Goal: Find specific page/section: Find specific page/section

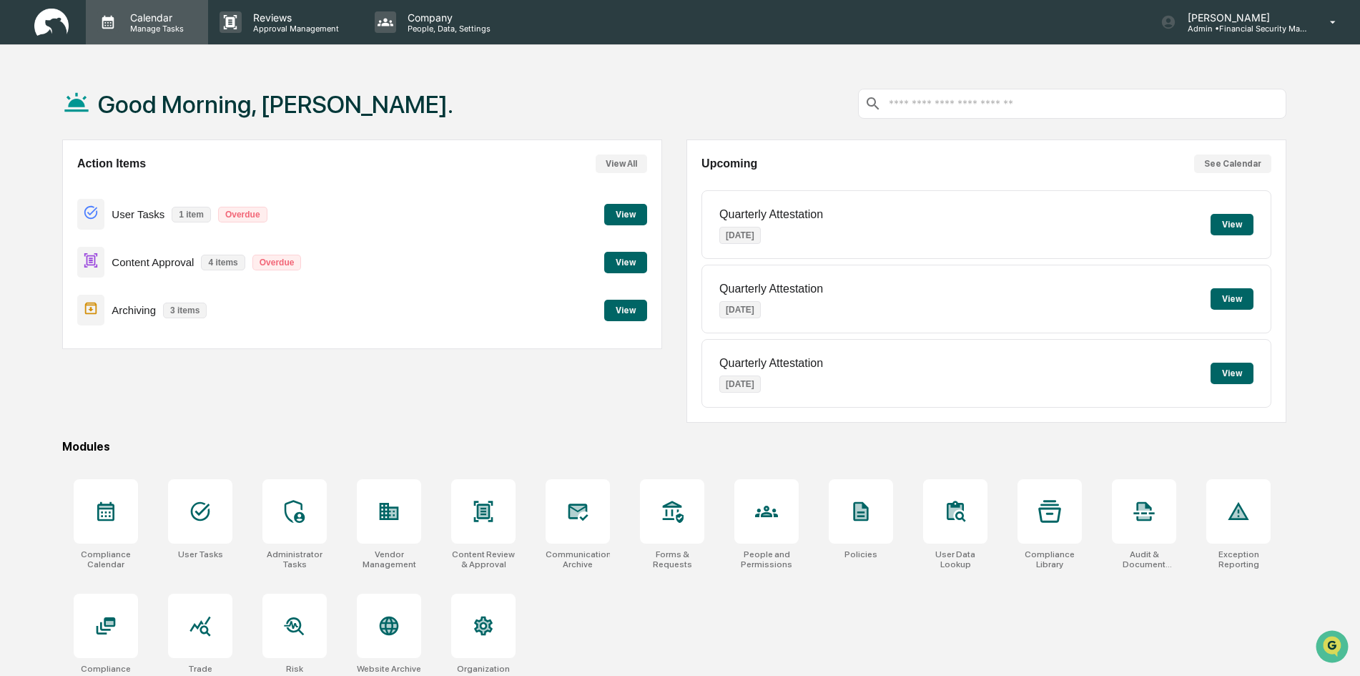
click at [140, 11] on p "Calendar" at bounding box center [155, 17] width 72 height 12
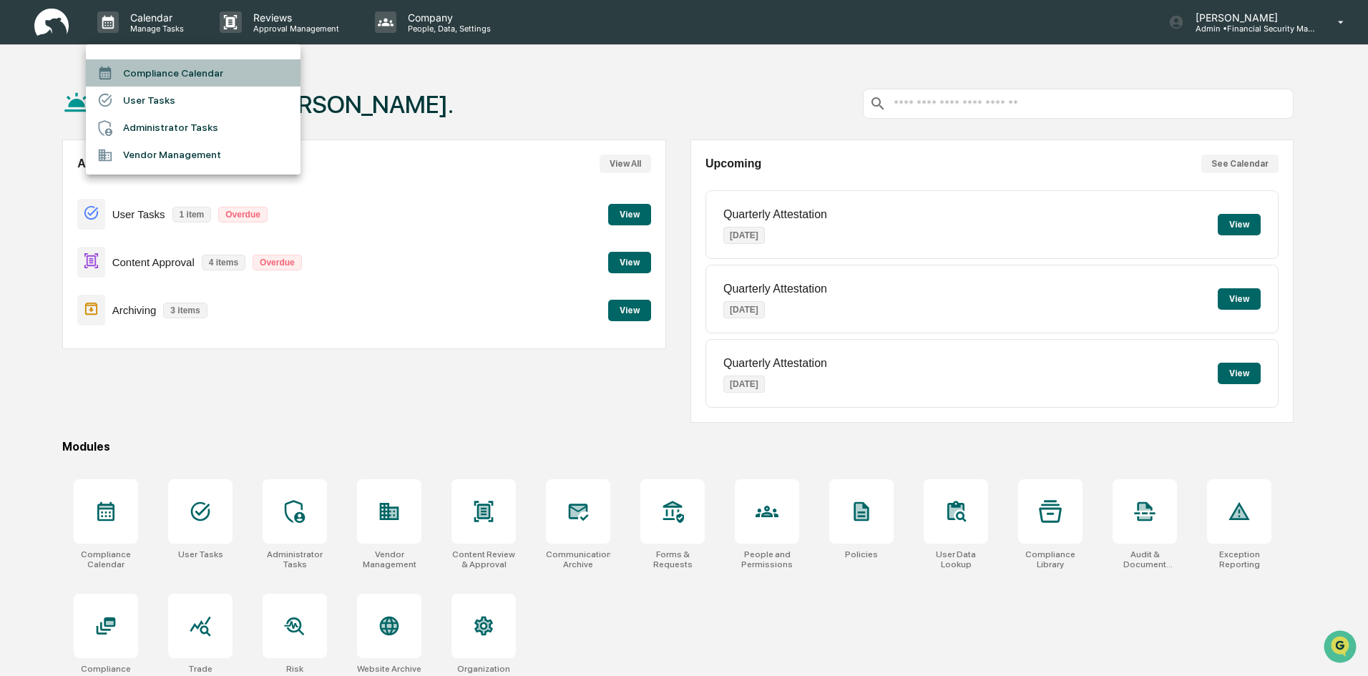
click at [195, 74] on li "Compliance Calendar" at bounding box center [193, 72] width 215 height 27
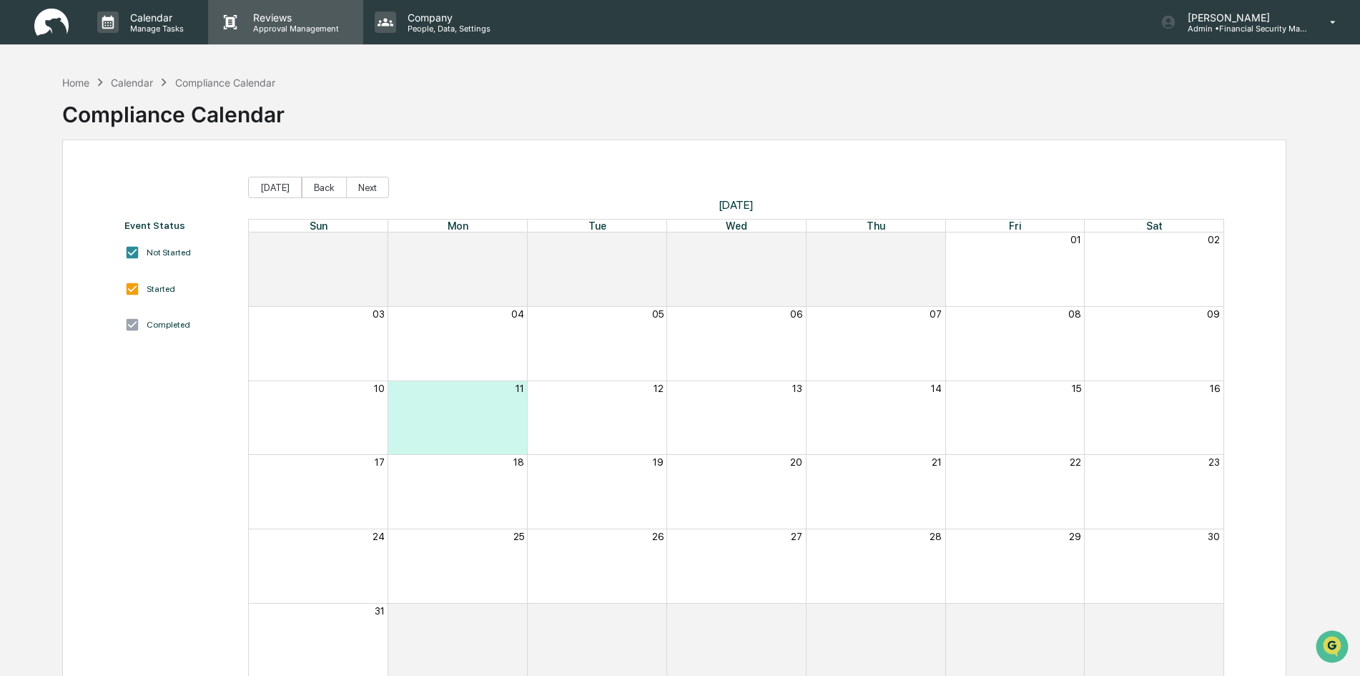
click at [302, 15] on p "Reviews" at bounding box center [294, 17] width 104 height 12
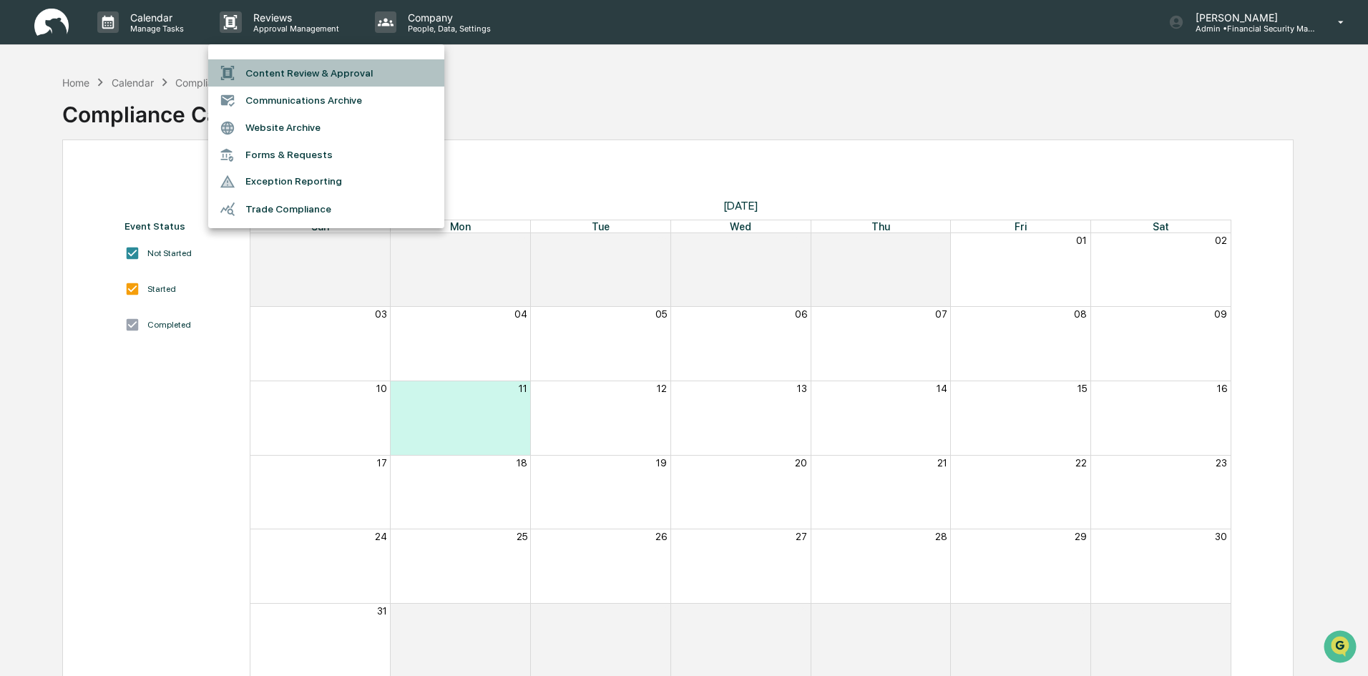
click at [363, 74] on li "Content Review & Approval" at bounding box center [326, 72] width 236 height 27
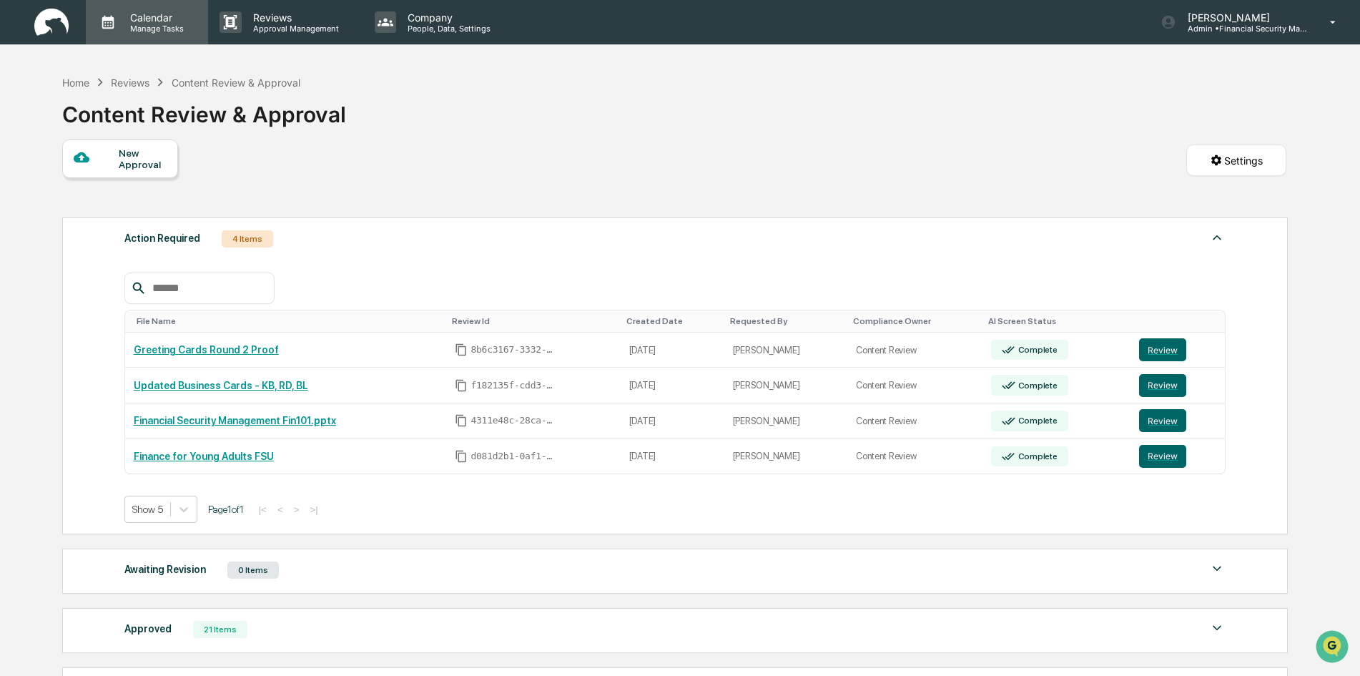
click at [173, 12] on p "Calendar" at bounding box center [155, 17] width 72 height 12
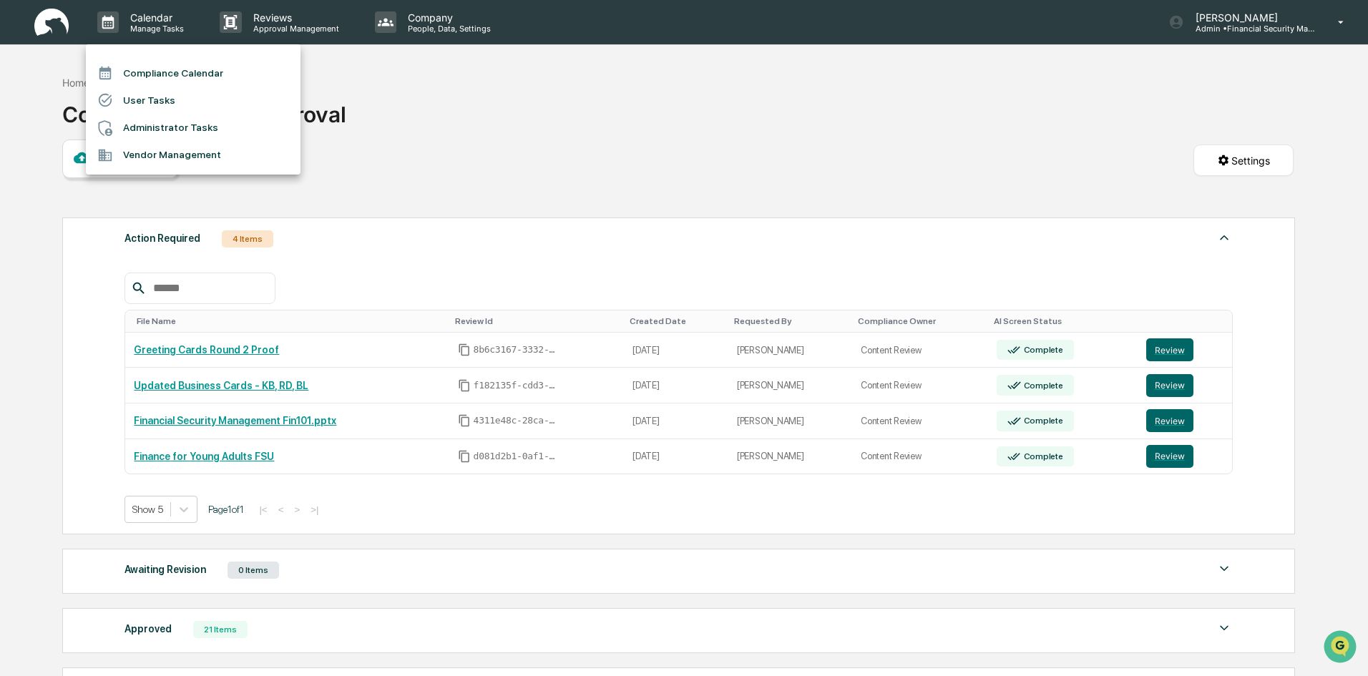
click at [172, 77] on li "Compliance Calendar" at bounding box center [193, 72] width 215 height 27
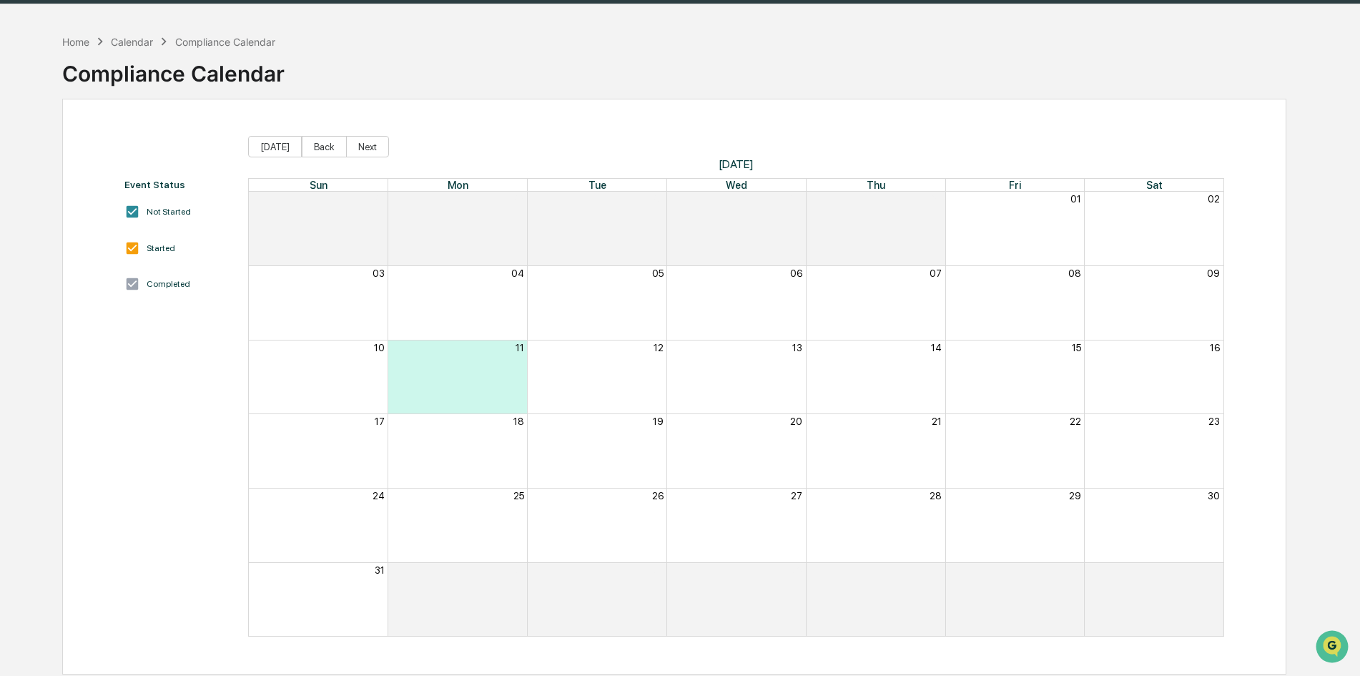
scroll to position [68, 0]
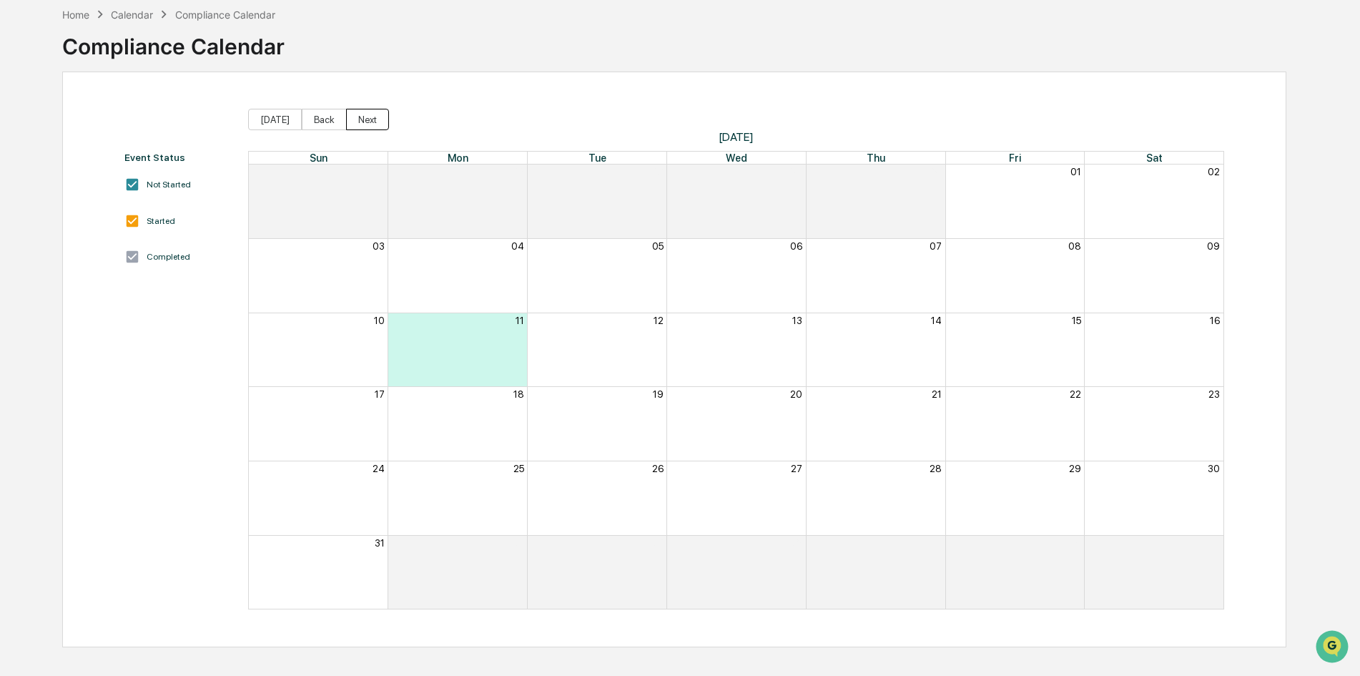
click at [363, 114] on button "Next" at bounding box center [367, 119] width 43 height 21
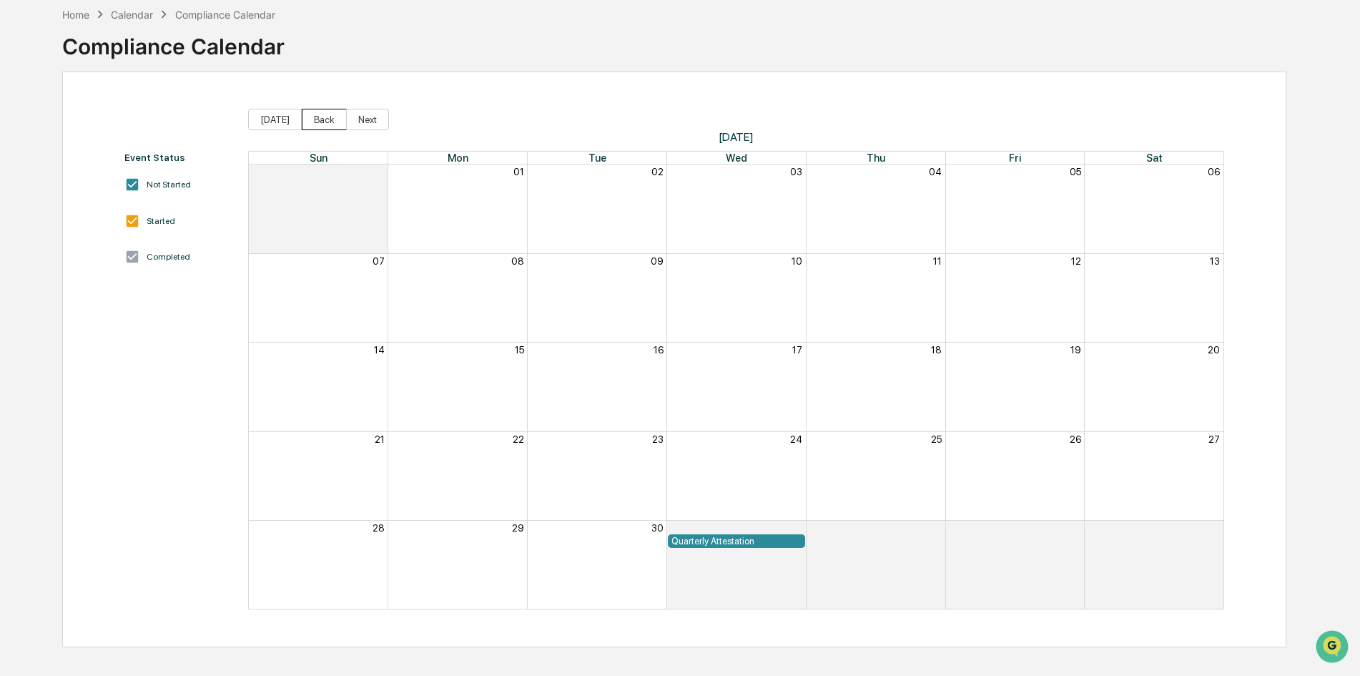
click at [328, 123] on button "Back" at bounding box center [324, 119] width 45 height 21
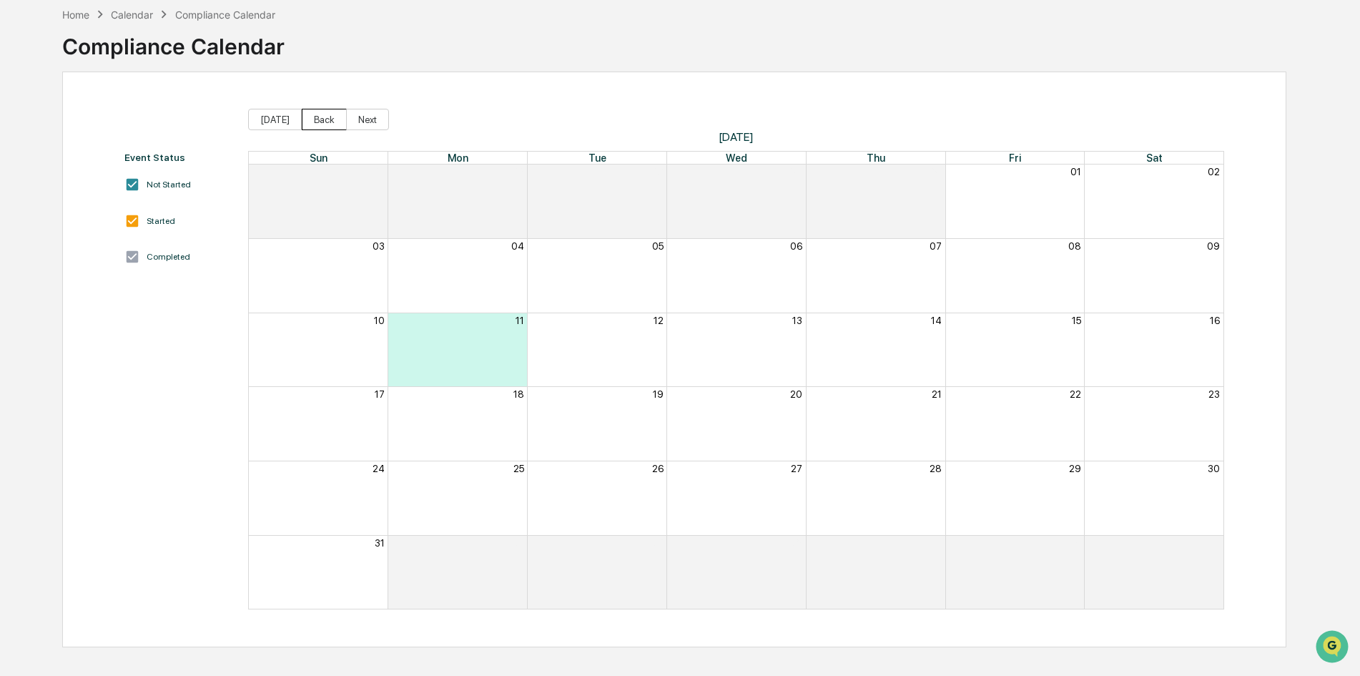
click at [328, 123] on button "Back" at bounding box center [324, 119] width 45 height 21
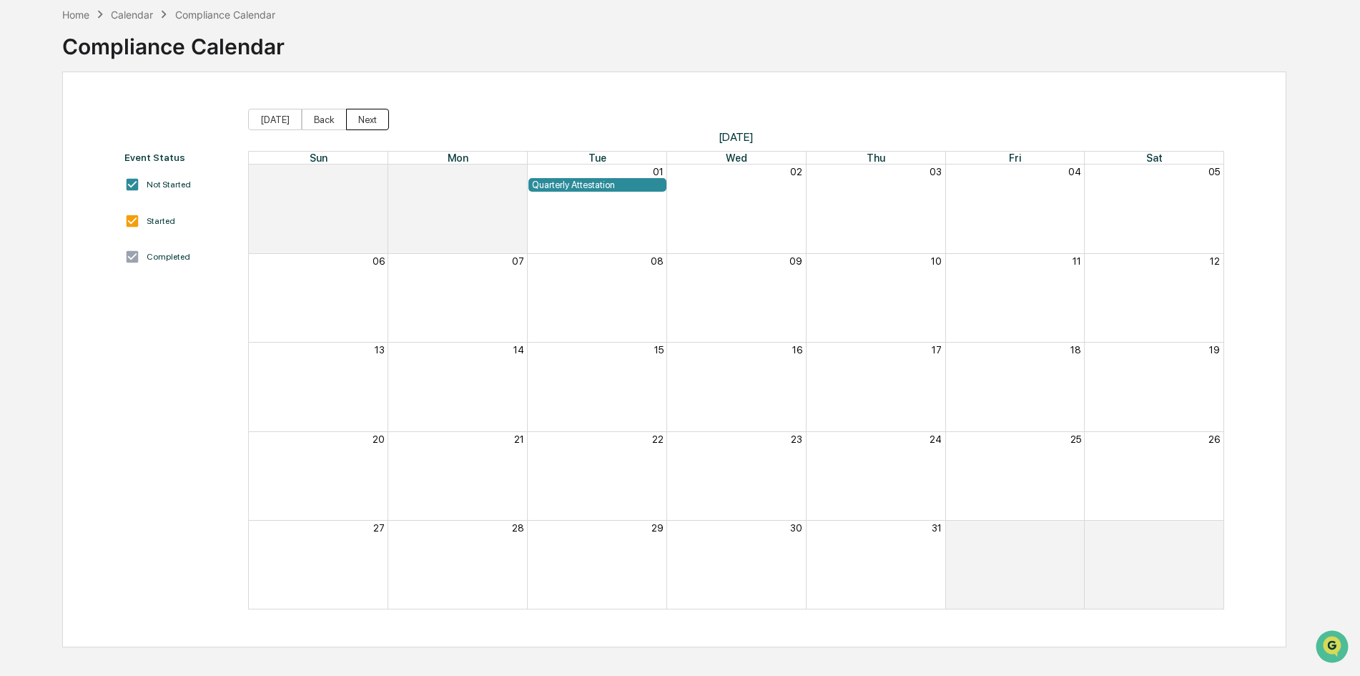
click at [368, 115] on button "Next" at bounding box center [367, 119] width 43 height 21
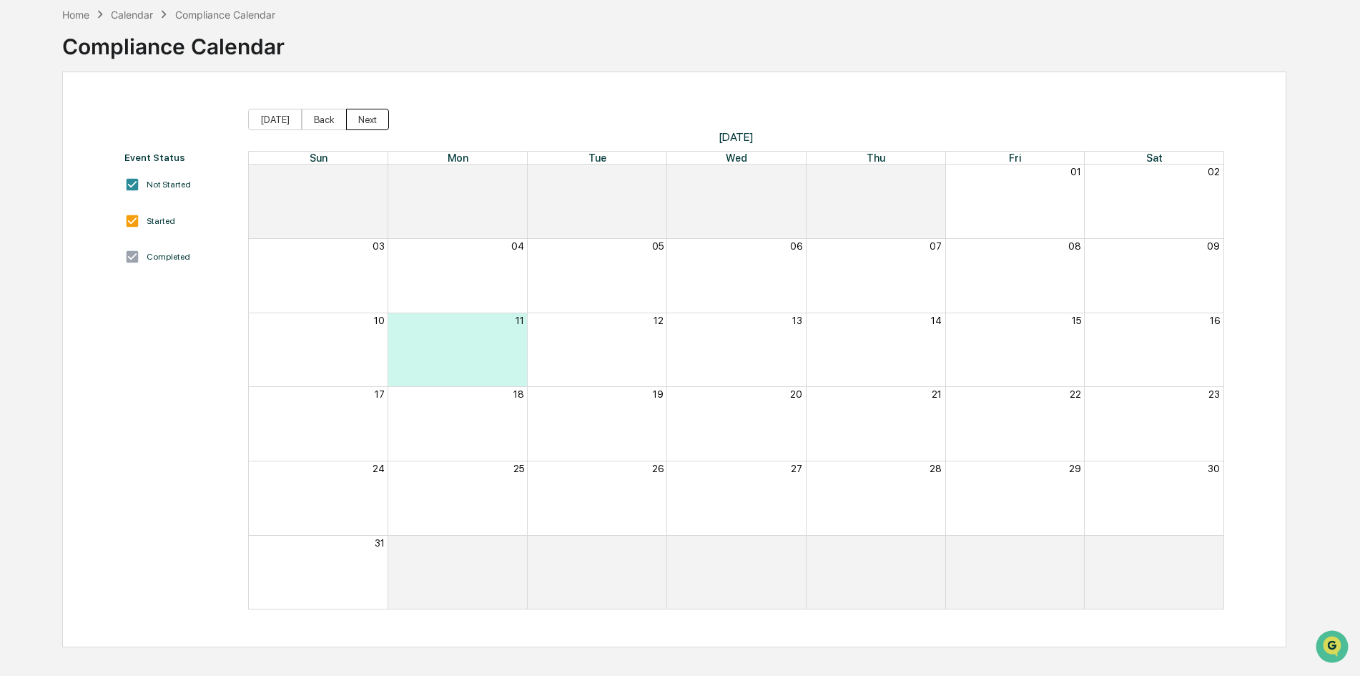
click at [368, 115] on button "Next" at bounding box center [367, 119] width 43 height 21
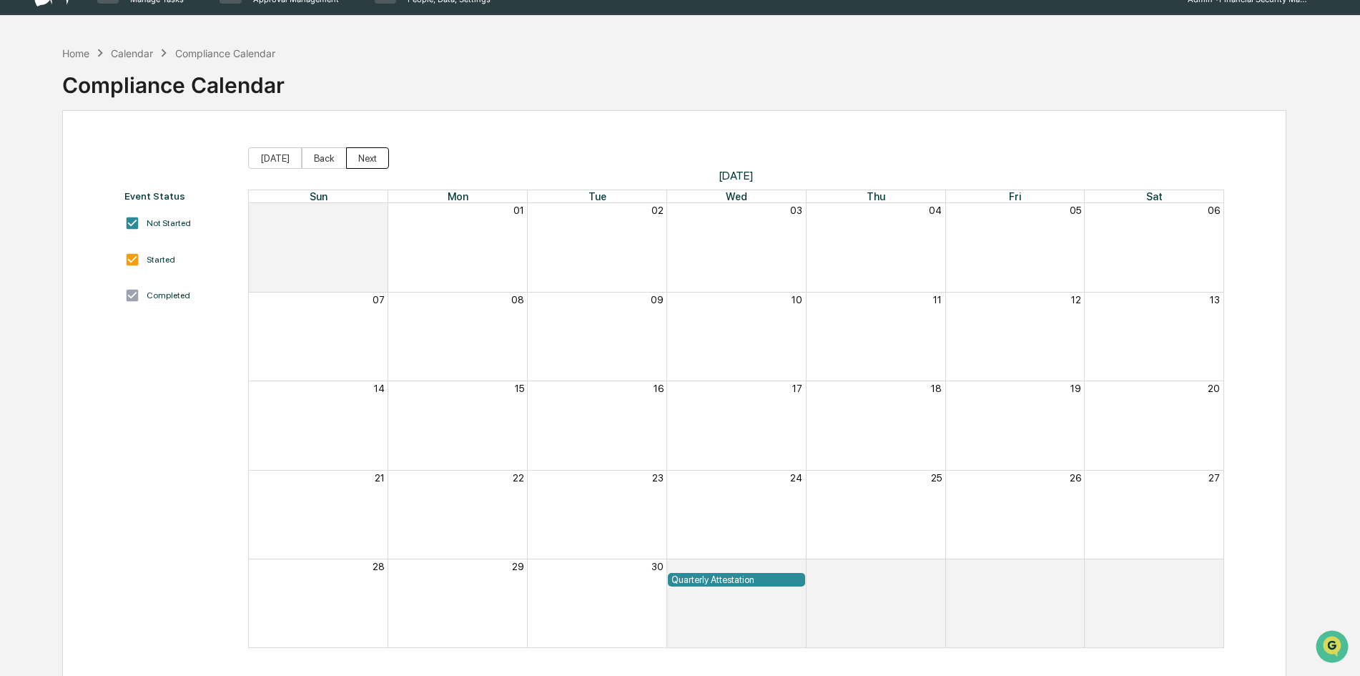
scroll to position [0, 0]
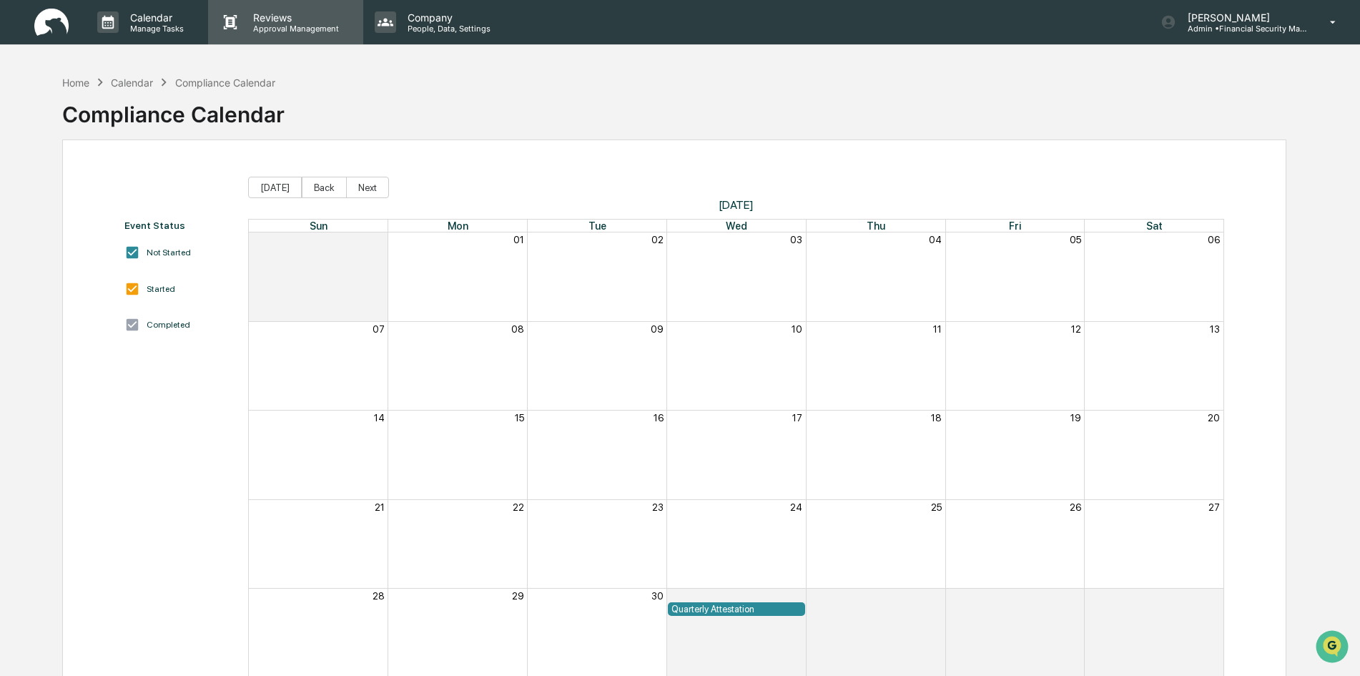
click at [272, 23] on p "Reviews" at bounding box center [294, 17] width 104 height 12
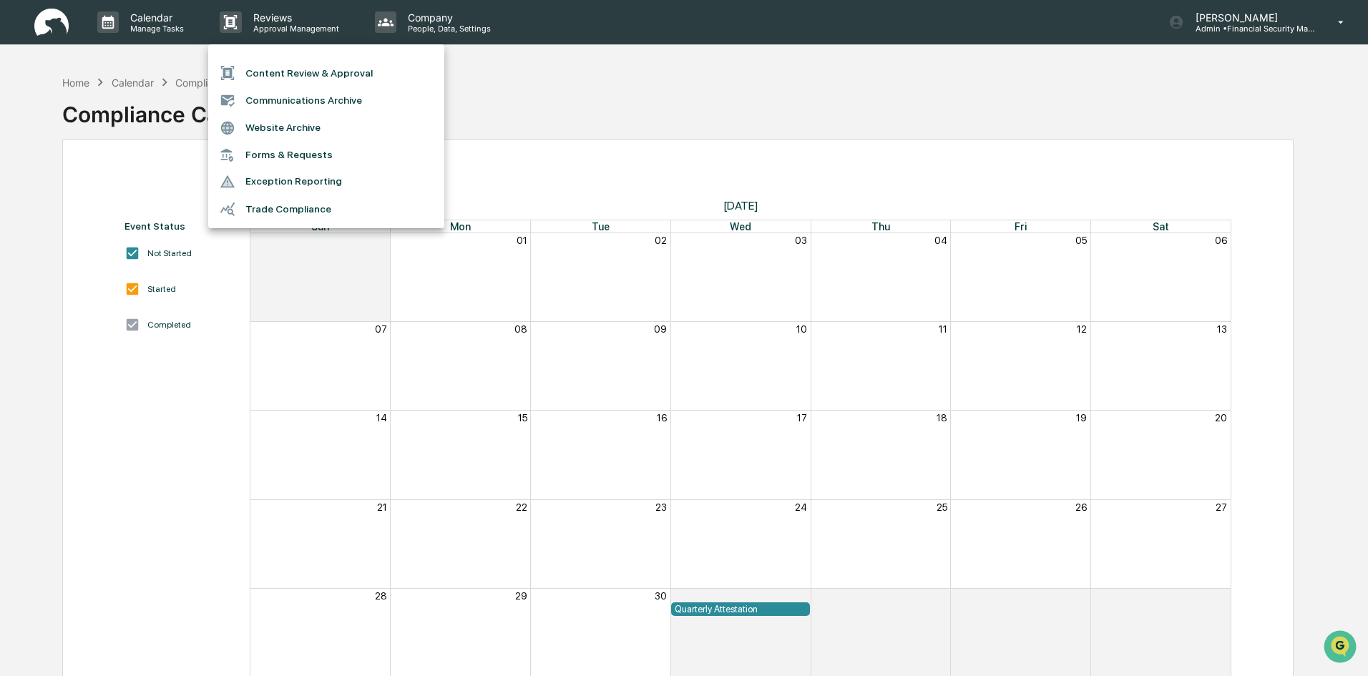
click at [319, 149] on li "Forms & Requests" at bounding box center [326, 155] width 236 height 26
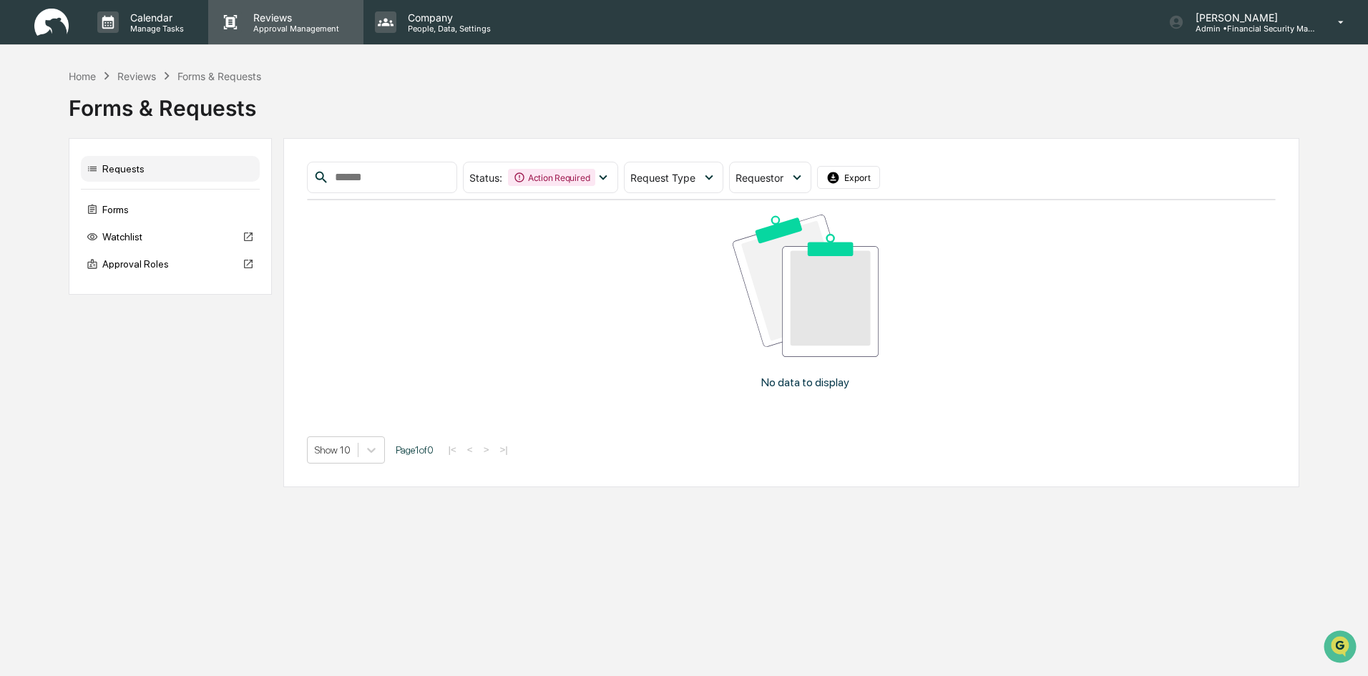
click at [299, 18] on p "Reviews" at bounding box center [294, 17] width 104 height 12
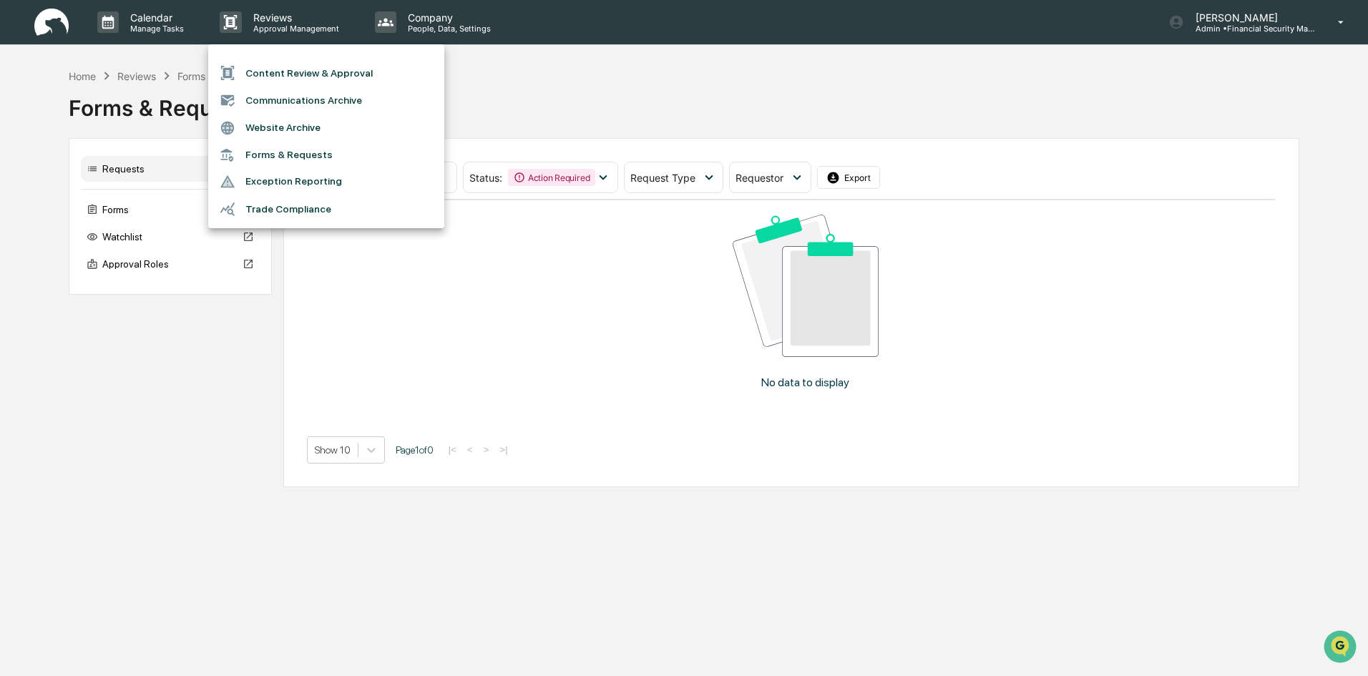
click at [634, 79] on div at bounding box center [684, 338] width 1368 height 676
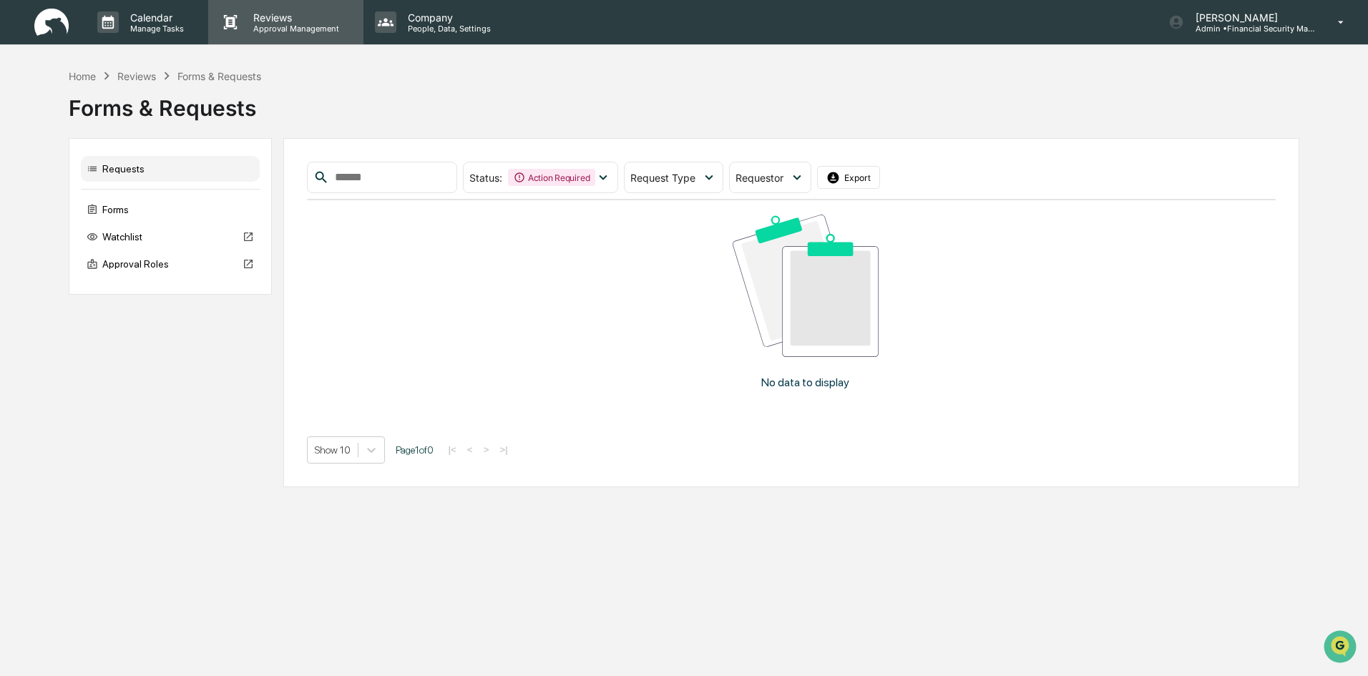
click at [288, 15] on p "Reviews" at bounding box center [294, 17] width 104 height 12
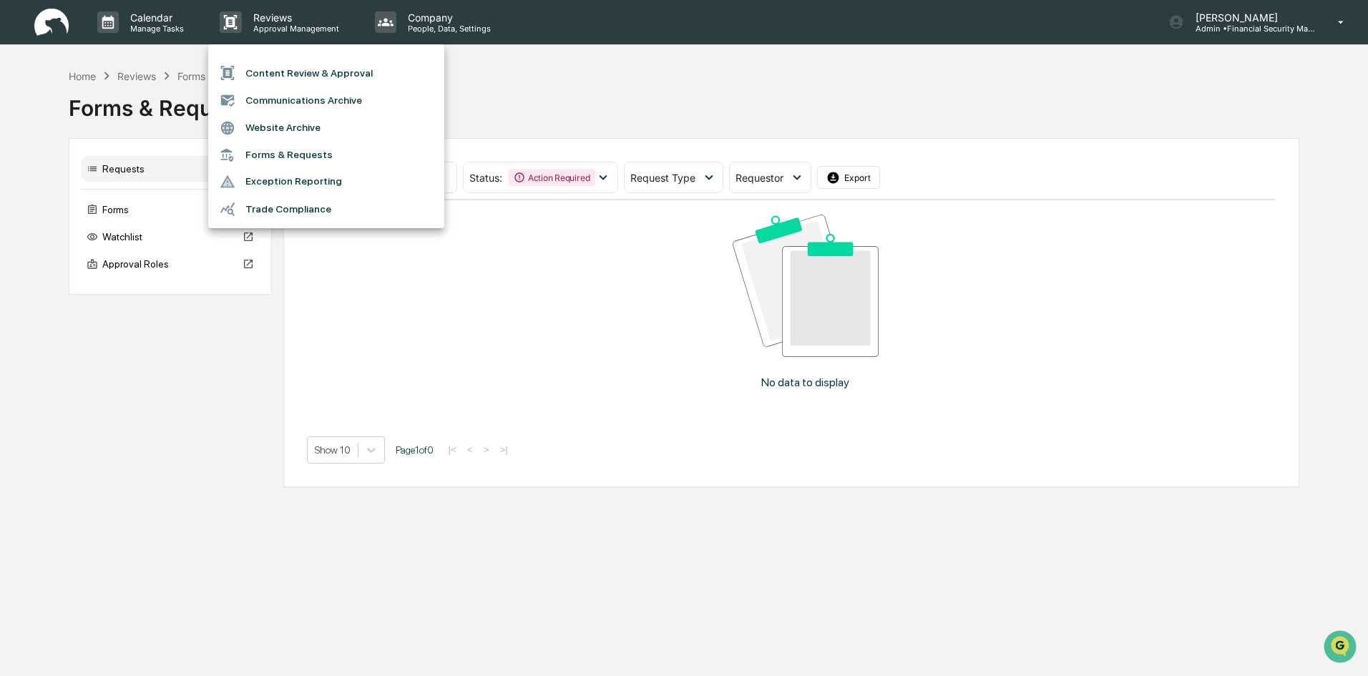
click at [305, 71] on li "Content Review & Approval" at bounding box center [326, 72] width 236 height 27
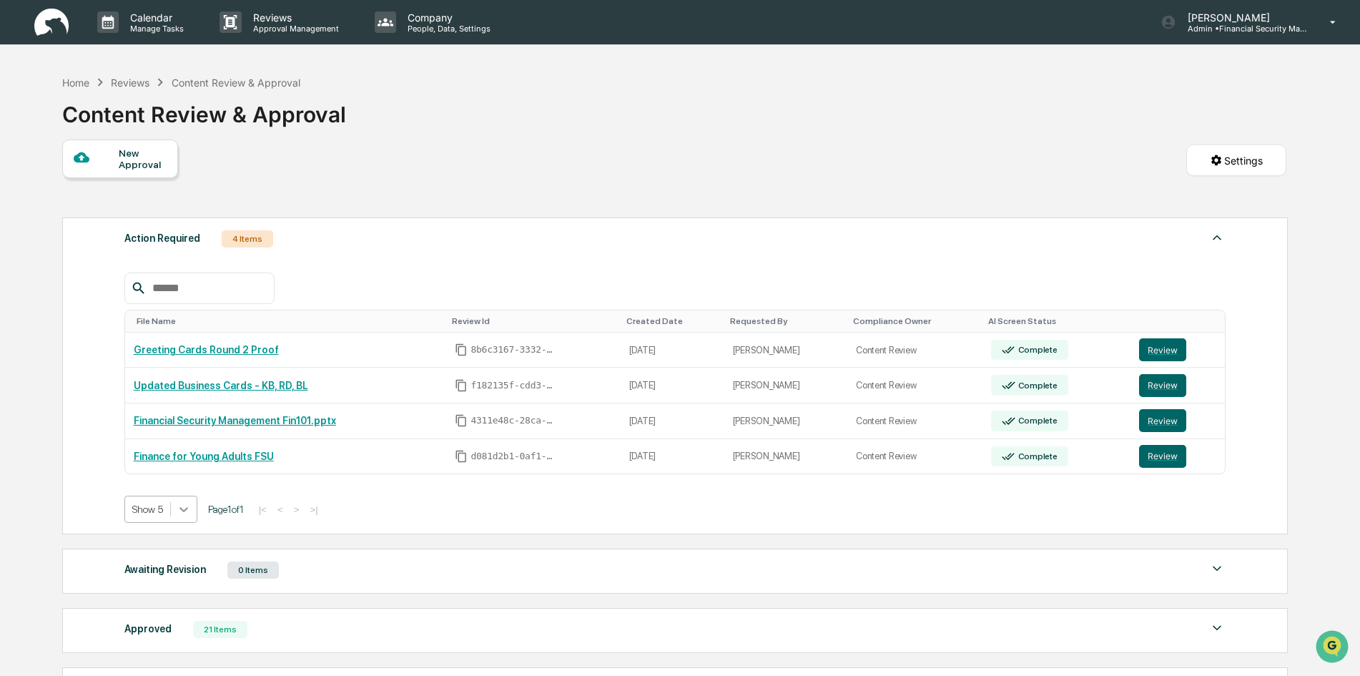
click at [186, 508] on icon at bounding box center [184, 509] width 14 height 14
click at [177, 564] on div "Show 10" at bounding box center [161, 565] width 74 height 23
click at [291, 27] on p "Approval Management" at bounding box center [294, 29] width 104 height 10
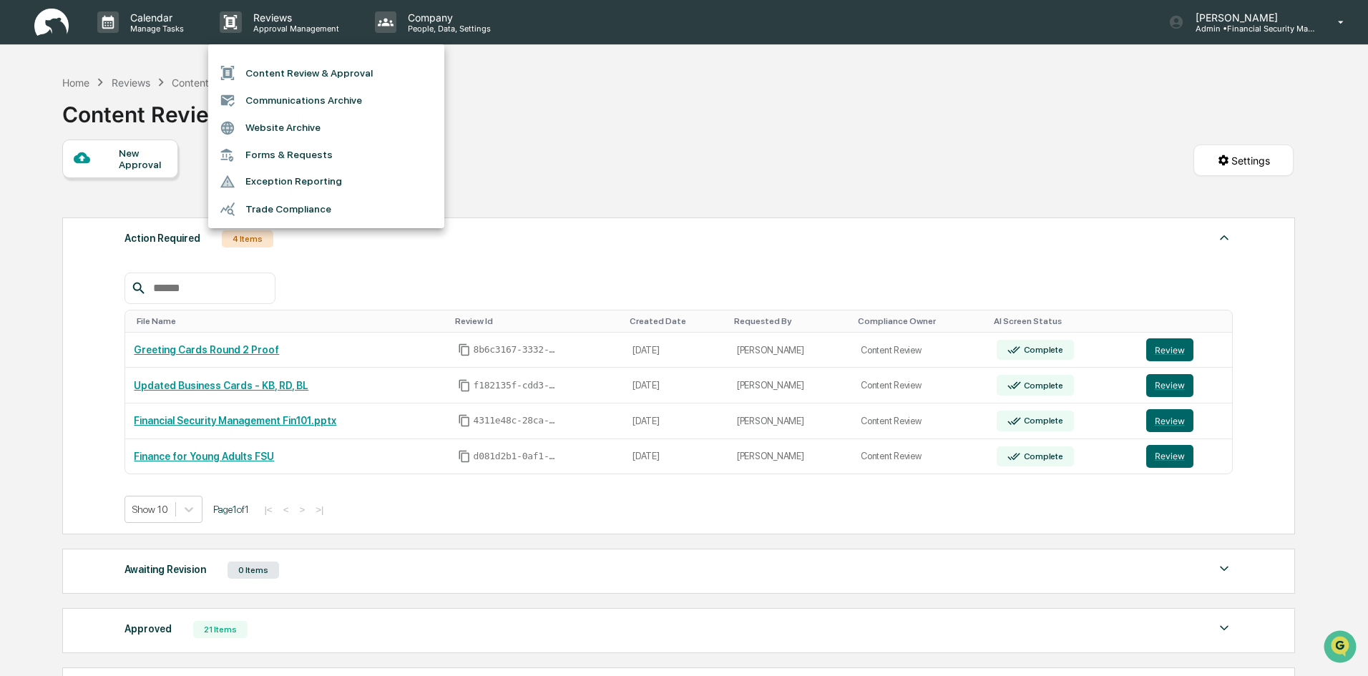
click at [298, 76] on li "Content Review & Approval" at bounding box center [326, 72] width 236 height 27
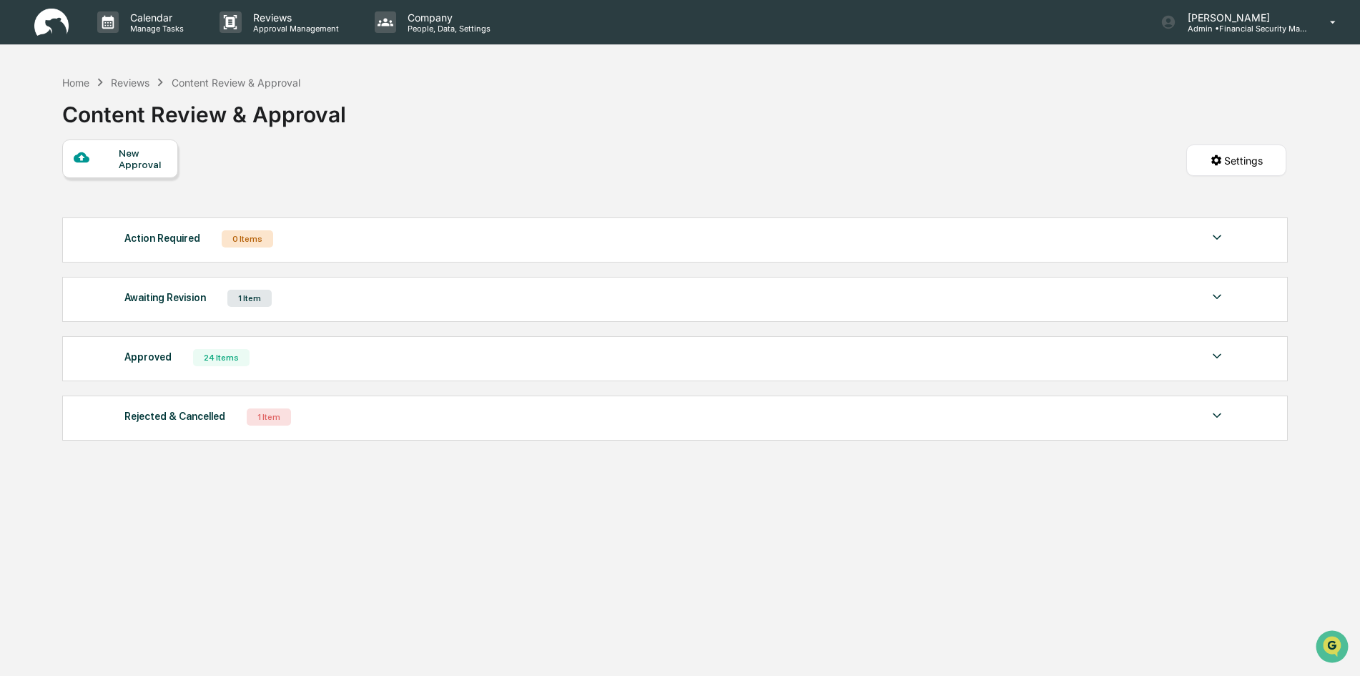
click at [157, 355] on div "Approved" at bounding box center [147, 357] width 47 height 19
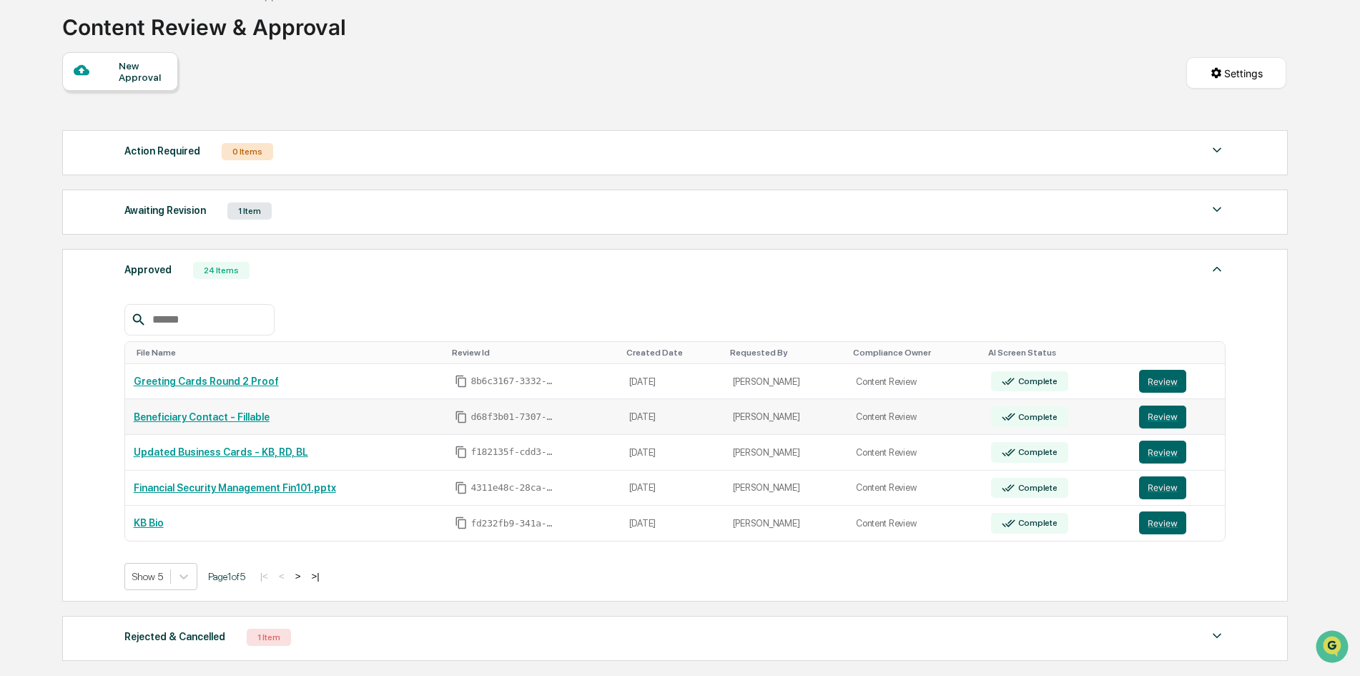
scroll to position [143, 0]
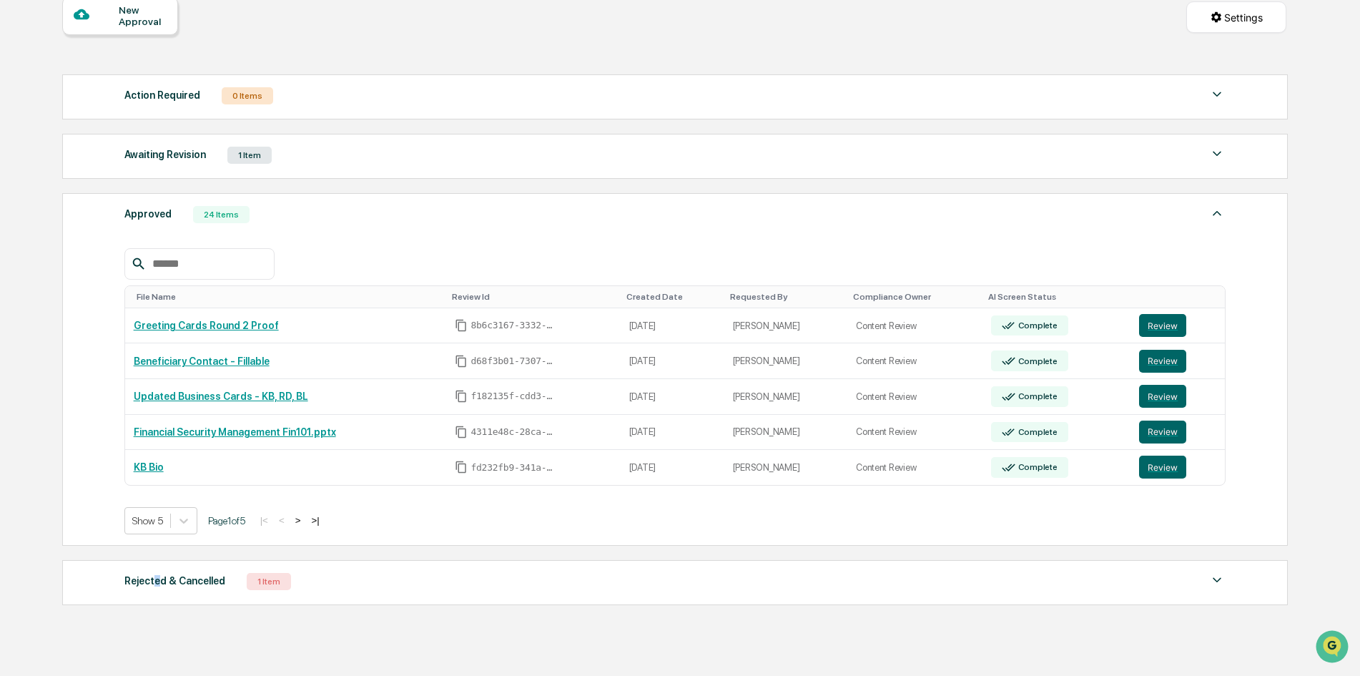
click at [155, 581] on div "Rejected & Cancelled" at bounding box center [174, 580] width 101 height 19
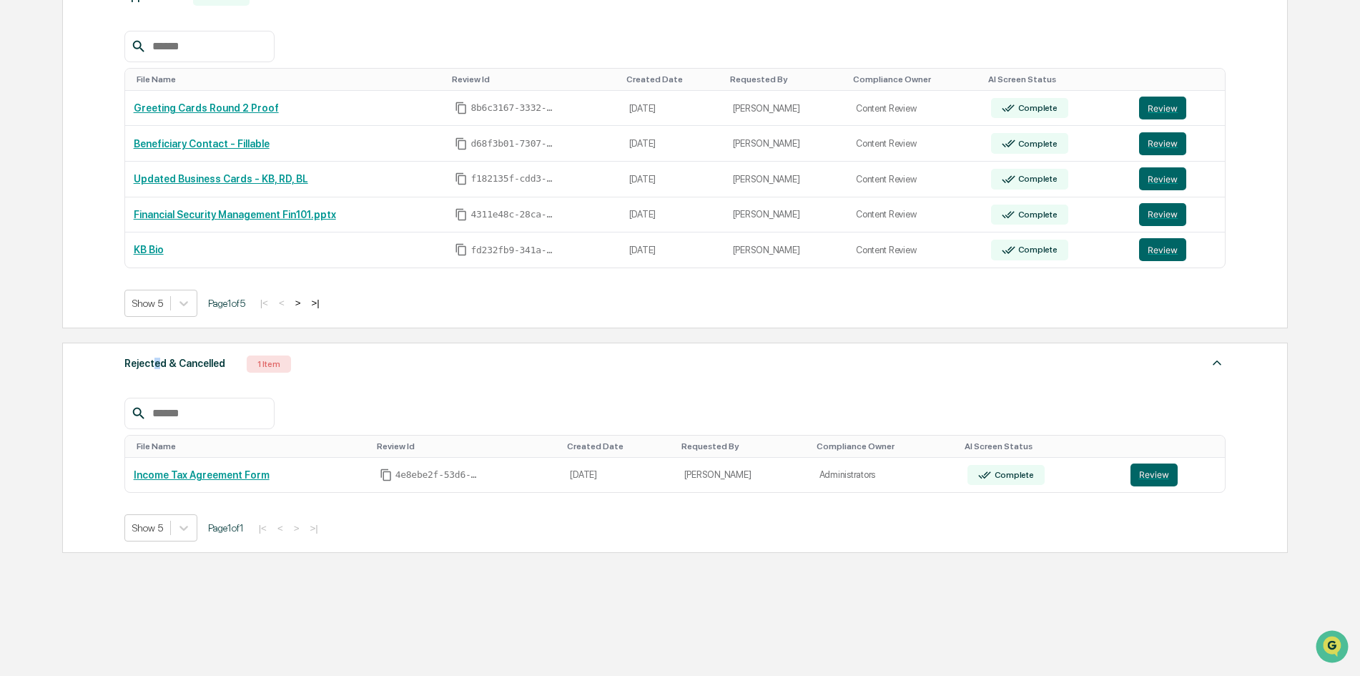
scroll to position [367, 0]
